Goal: Transaction & Acquisition: Book appointment/travel/reservation

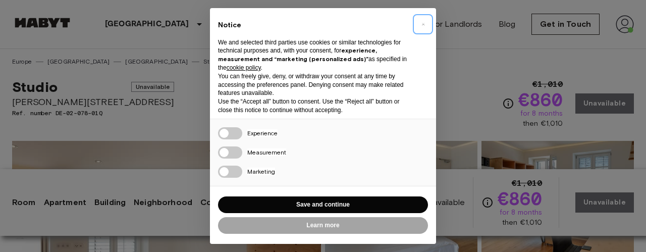
click at [423, 25] on span "×" at bounding box center [423, 24] width 4 height 12
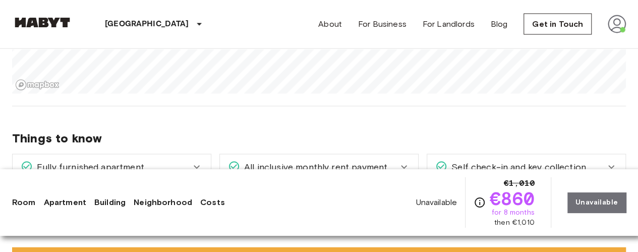
scroll to position [1009, 0]
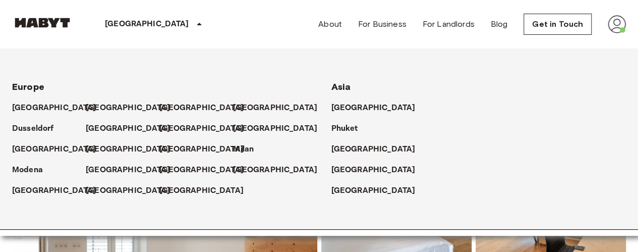
click at [121, 28] on p "[GEOGRAPHIC_DATA]" at bounding box center [147, 24] width 84 height 12
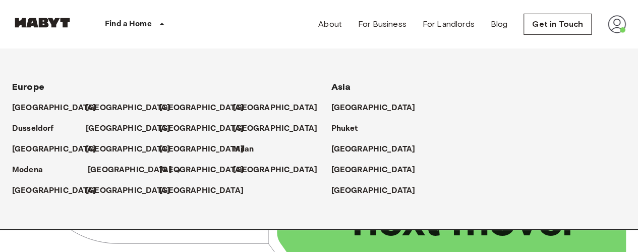
click at [92, 170] on p "[GEOGRAPHIC_DATA]" at bounding box center [130, 170] width 84 height 12
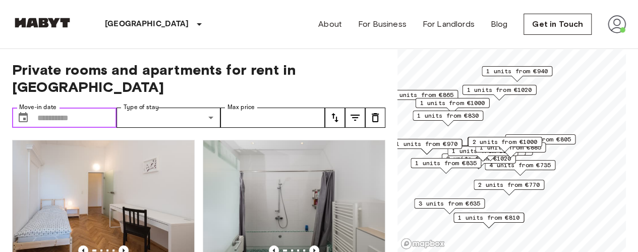
click at [75, 107] on input "Move-in date" at bounding box center [76, 117] width 79 height 20
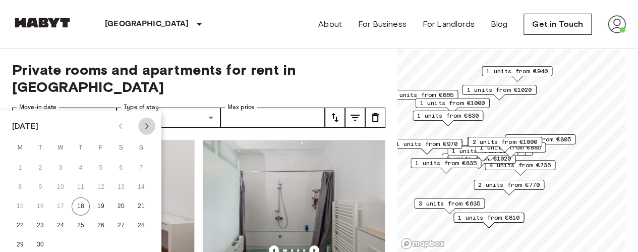
click at [145, 126] on icon "Next month" at bounding box center [147, 126] width 12 height 12
click at [63, 166] on button "1" at bounding box center [60, 168] width 18 height 18
type input "**********"
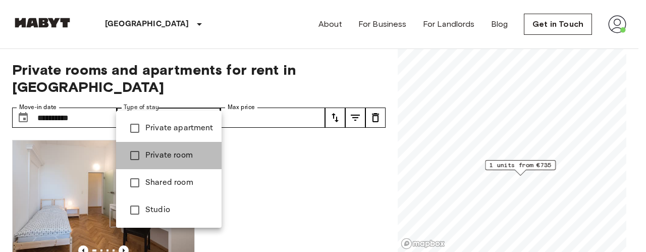
click at [173, 154] on span "Private room" at bounding box center [179, 155] width 68 height 12
type input "**********"
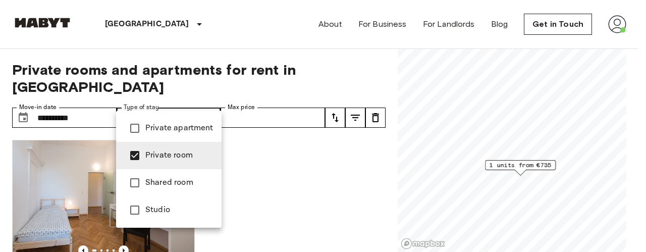
click at [258, 55] on div at bounding box center [323, 126] width 646 height 252
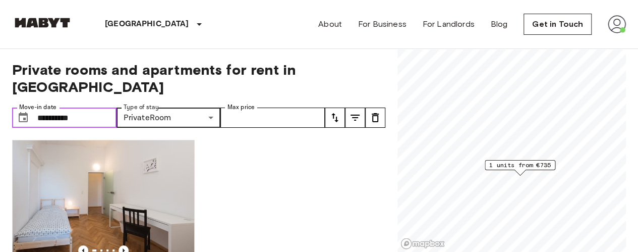
click at [108, 107] on input "**********" at bounding box center [76, 117] width 79 height 20
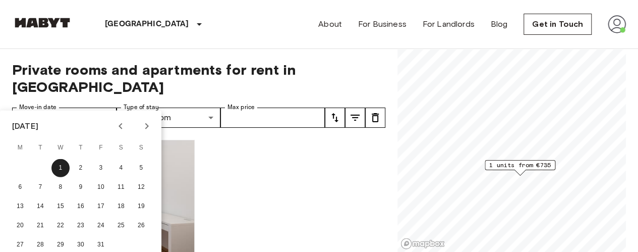
click at [146, 126] on icon "Next month" at bounding box center [147, 126] width 12 height 12
click at [122, 165] on button "1" at bounding box center [121, 168] width 18 height 18
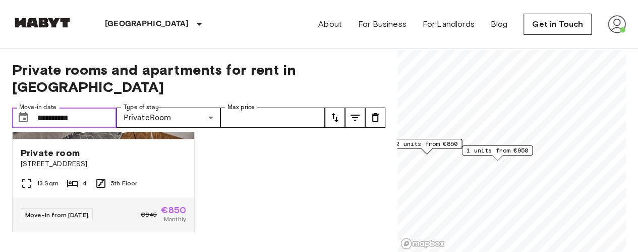
click at [108, 107] on input "**********" at bounding box center [76, 117] width 79 height 20
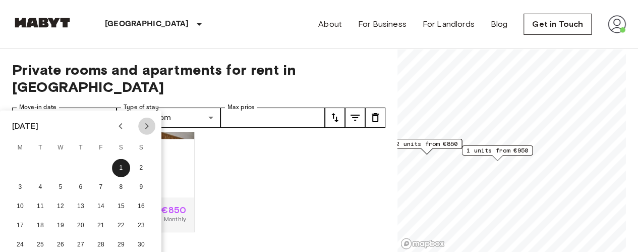
click at [146, 126] on icon "Next month" at bounding box center [147, 126] width 12 height 12
click at [22, 168] on button "1" at bounding box center [20, 168] width 18 height 18
type input "**********"
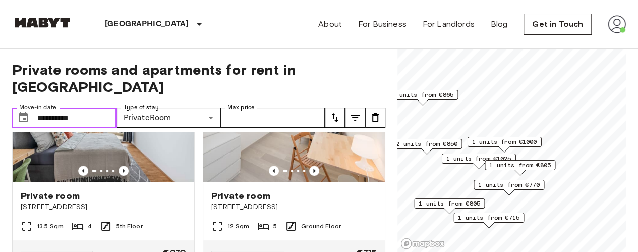
scroll to position [475, 0]
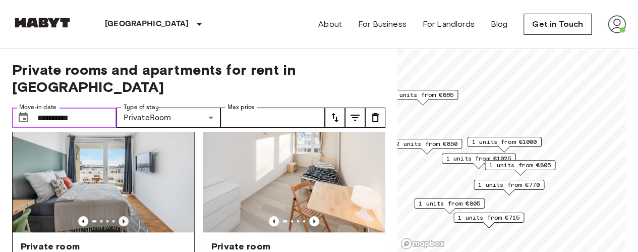
click at [121, 216] on icon "Previous image" at bounding box center [124, 221] width 10 height 10
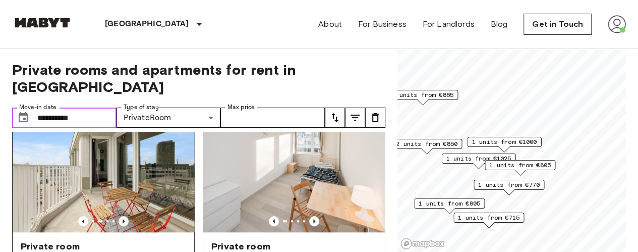
click at [121, 216] on icon "Previous image" at bounding box center [124, 221] width 10 height 10
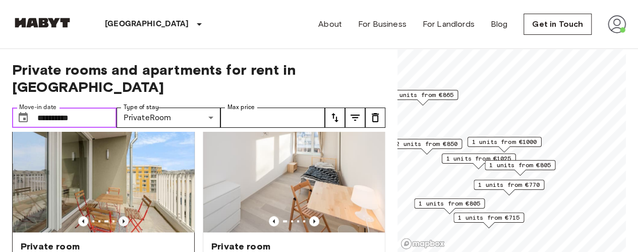
click at [125, 216] on icon "Previous image" at bounding box center [124, 221] width 10 height 10
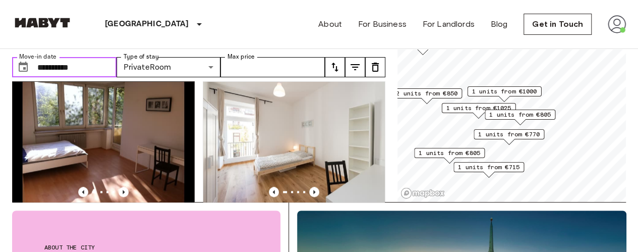
scroll to position [728, 0]
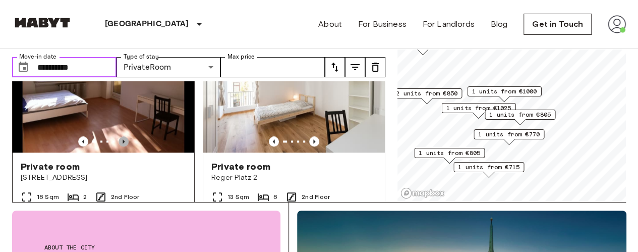
click at [121, 138] on icon "Previous image" at bounding box center [124, 141] width 10 height 10
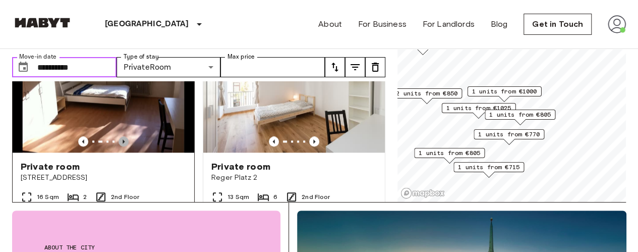
click at [121, 138] on icon "Previous image" at bounding box center [124, 141] width 10 height 10
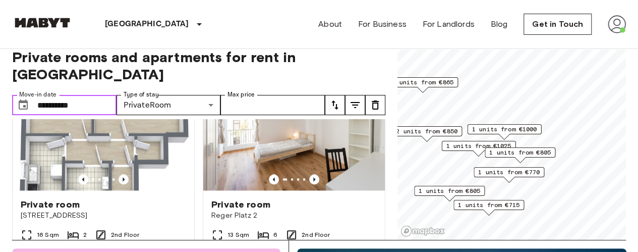
scroll to position [0, 0]
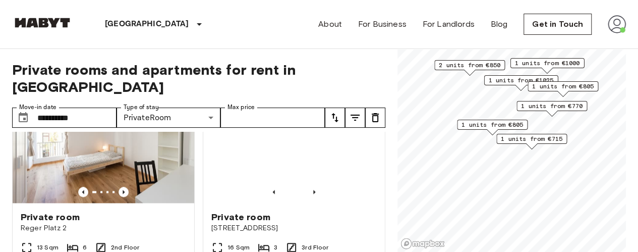
scroll to position [500, 0]
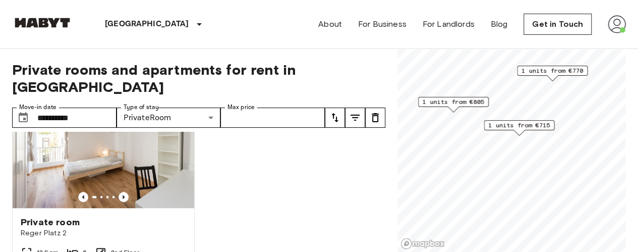
scroll to position [271, 0]
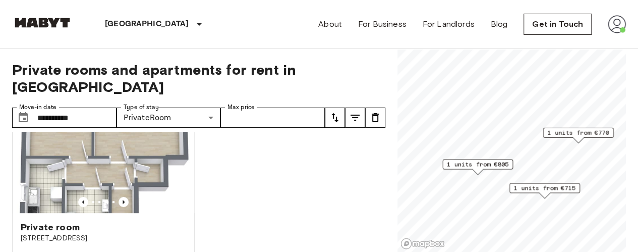
scroll to position [500, 0]
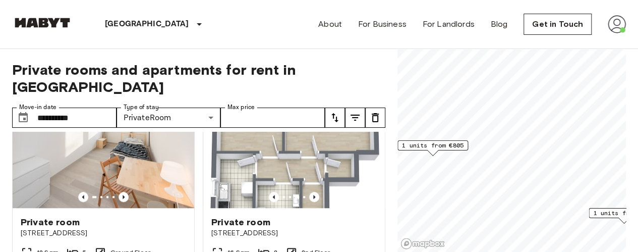
scroll to position [43, 0]
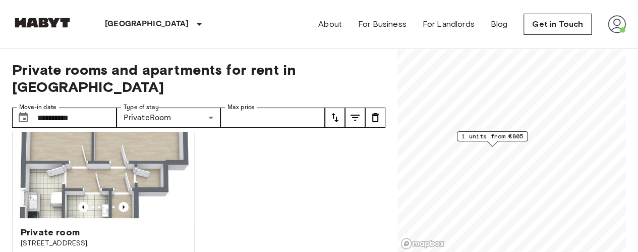
click at [493, 138] on span "1 units from €805" at bounding box center [493, 136] width 62 height 9
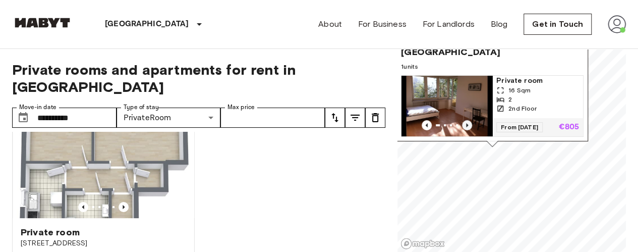
click at [469, 120] on icon "Previous image" at bounding box center [467, 125] width 10 height 10
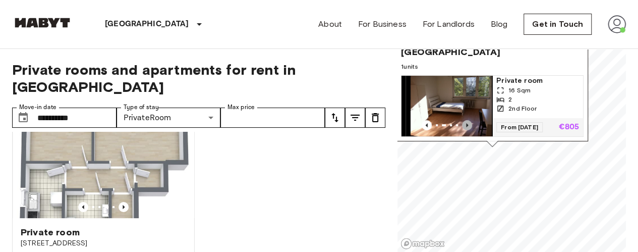
click at [469, 120] on icon "Previous image" at bounding box center [467, 125] width 10 height 10
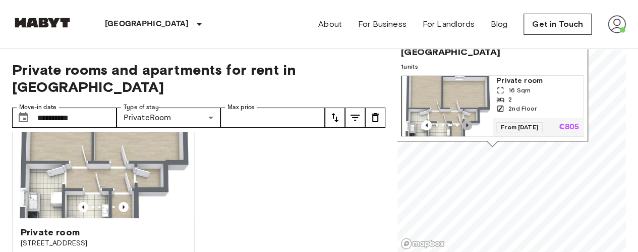
click at [469, 120] on icon "Previous image" at bounding box center [467, 125] width 10 height 10
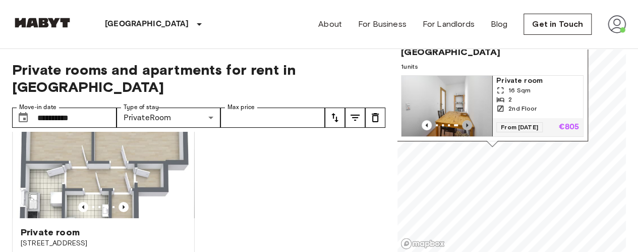
click at [469, 120] on icon "Previous image" at bounding box center [467, 125] width 10 height 10
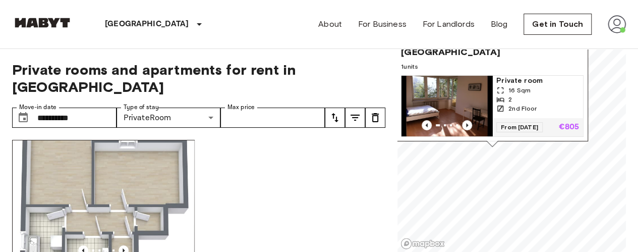
click at [152, 169] on img at bounding box center [104, 200] width 182 height 121
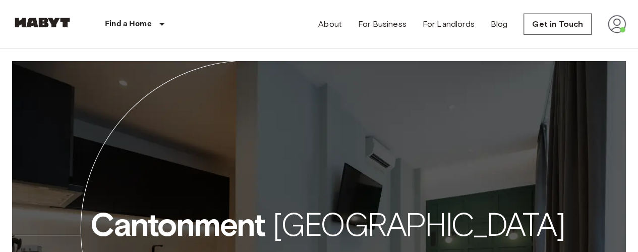
scroll to position [1463, 0]
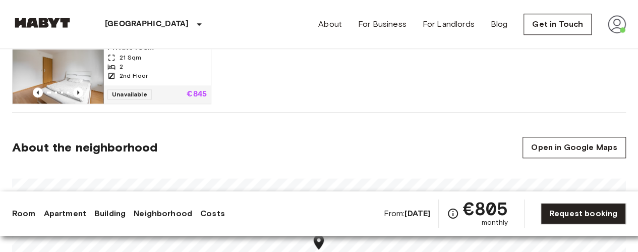
scroll to position [706, 0]
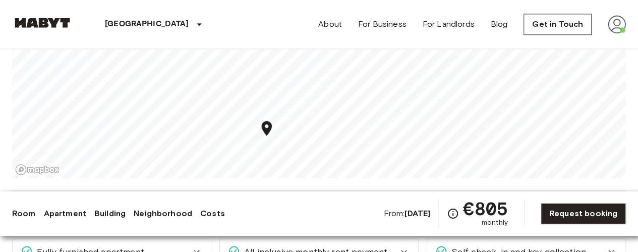
click at [314, 180] on section "About the neighborhood Open in Google Maps" at bounding box center [319, 76] width 614 height 230
click at [367, 111] on icon "Map marker" at bounding box center [364, 109] width 10 height 15
